Goal: Entertainment & Leisure: Consume media (video, audio)

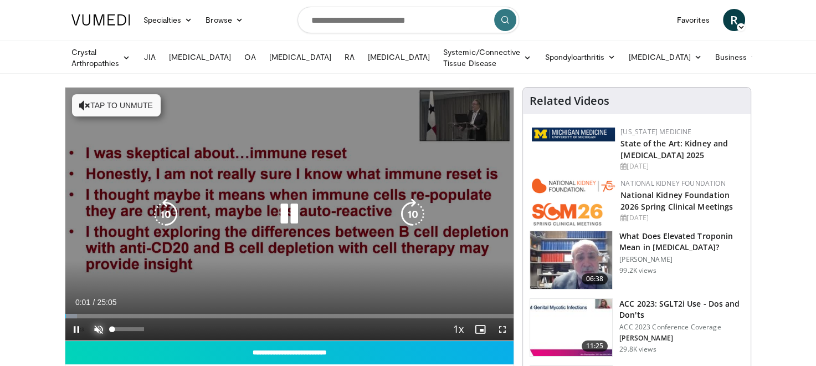
click at [100, 323] on span "Video Player" at bounding box center [99, 329] width 22 height 22
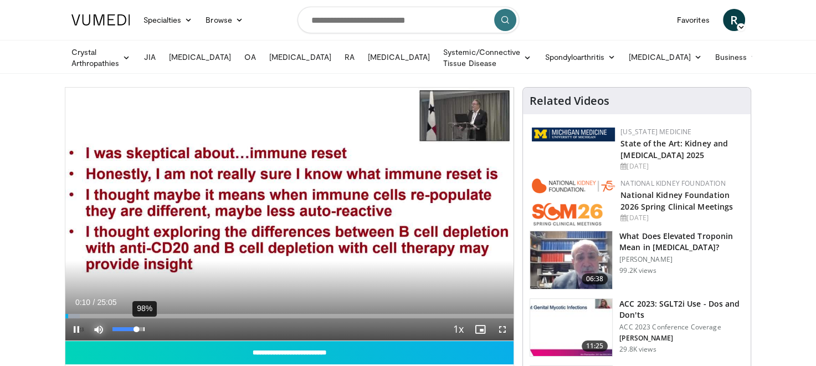
click at [143, 328] on div "98%" at bounding box center [129, 329] width 32 height 4
click at [503, 326] on span "Video Player" at bounding box center [503, 329] width 22 height 22
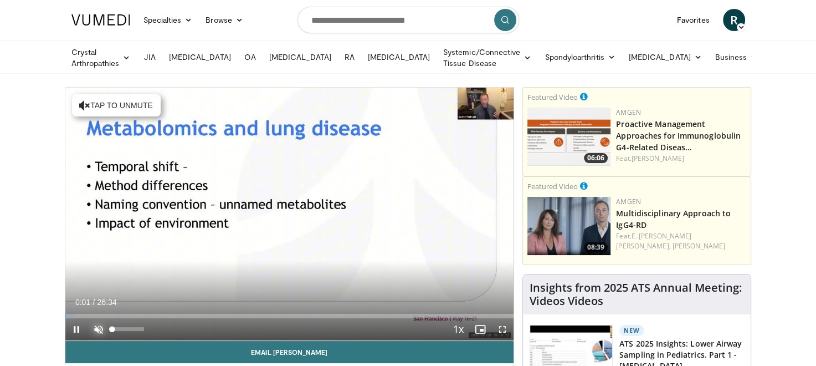
click at [99, 323] on span "Video Player" at bounding box center [99, 329] width 22 height 22
click at [502, 327] on span "Video Player" at bounding box center [503, 329] width 22 height 22
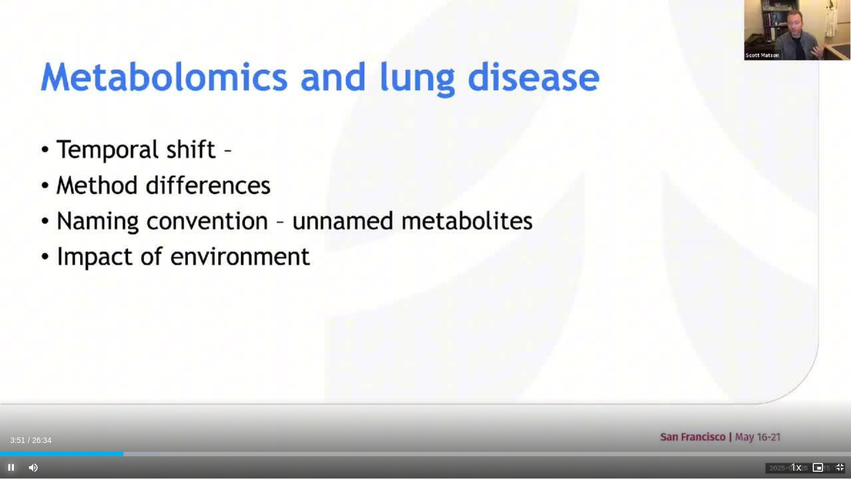
click at [9, 365] on span "Video Player" at bounding box center [11, 467] width 22 height 22
click at [12, 365] on span "Video Player" at bounding box center [11, 467] width 22 height 22
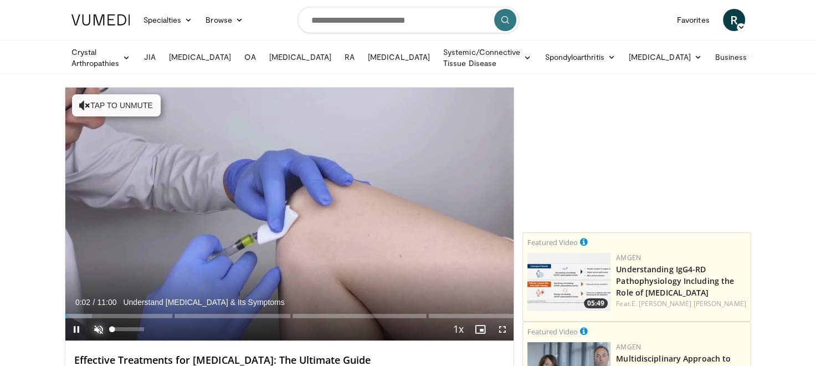
click at [99, 324] on span "Video Player" at bounding box center [99, 329] width 22 height 22
